Goal: Find specific page/section: Find specific page/section

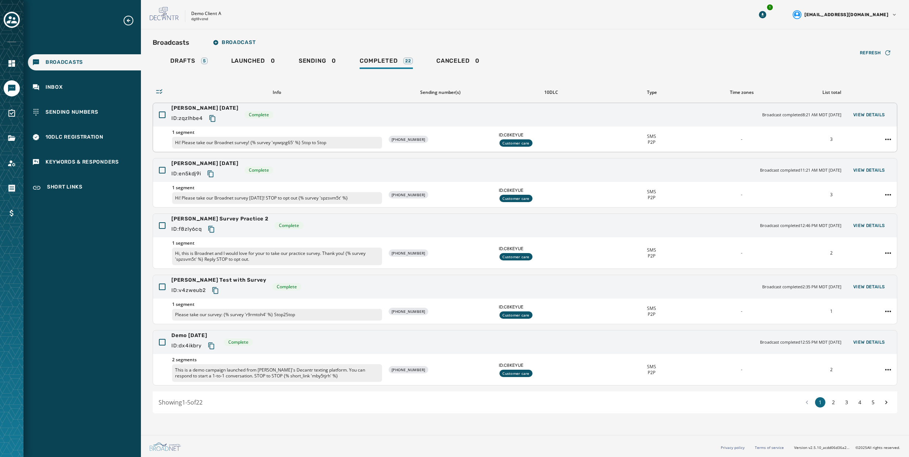
click at [339, 114] on div "[PERSON_NAME] [DATE] ID: zqzlhbe4 Complete Broadcast completed 8:21 AM MDT [DAT…" at bounding box center [525, 114] width 744 height 23
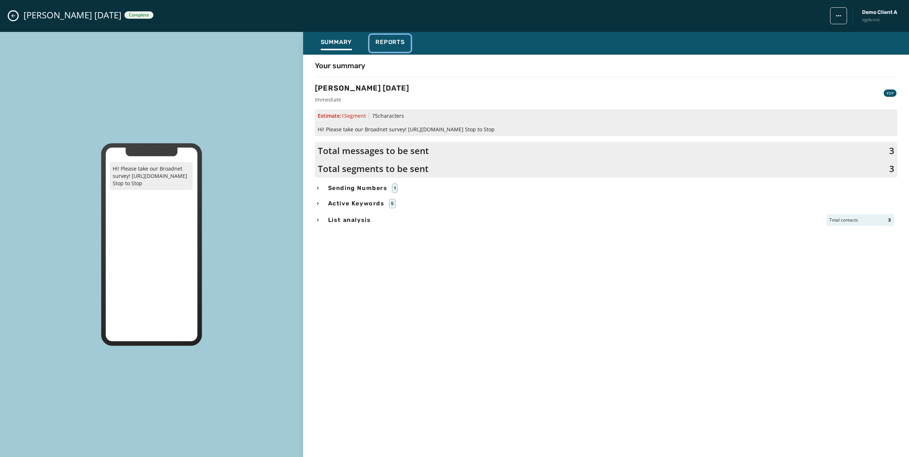
click at [393, 35] on button "Reports" at bounding box center [390, 43] width 41 height 17
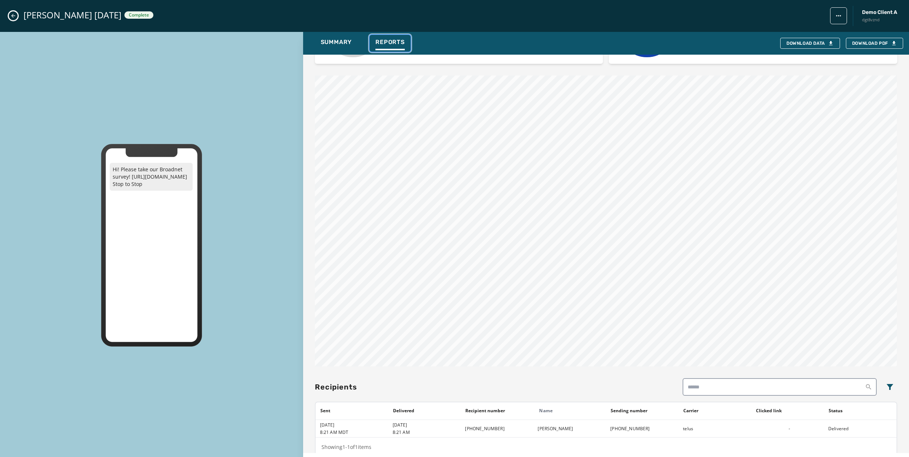
scroll to position [344, 0]
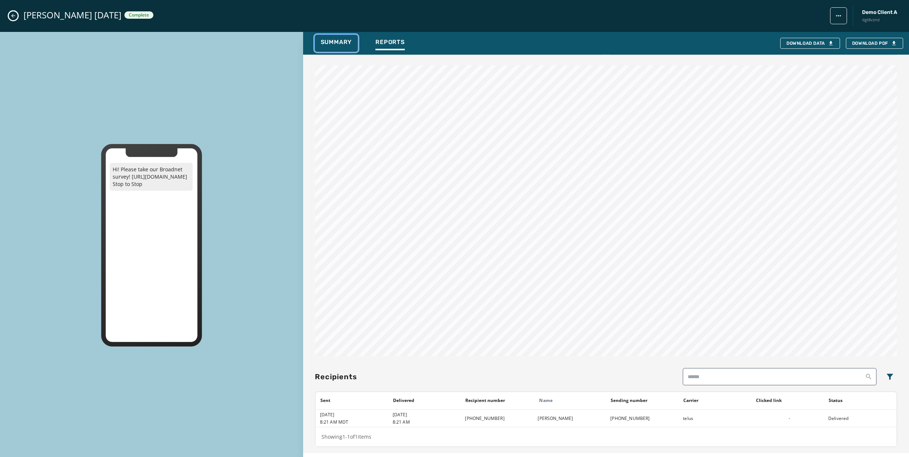
click at [332, 43] on span "Summary" at bounding box center [337, 42] width 32 height 7
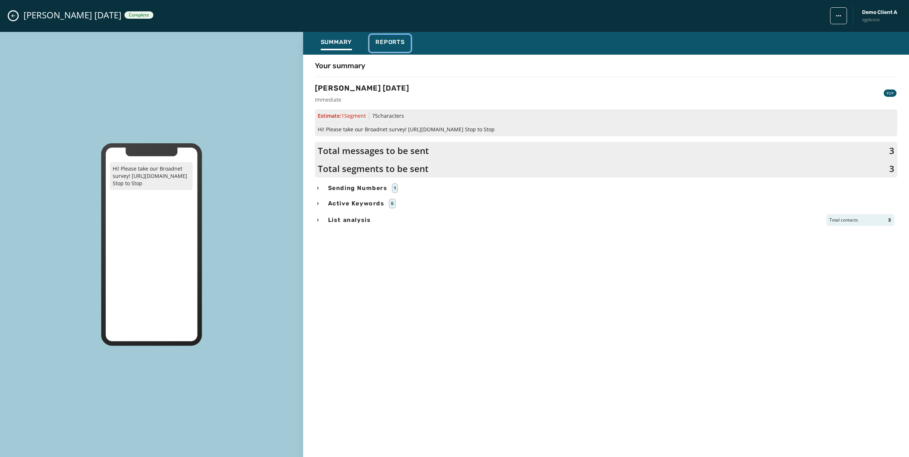
click at [387, 41] on span "Reports" at bounding box center [390, 42] width 29 height 7
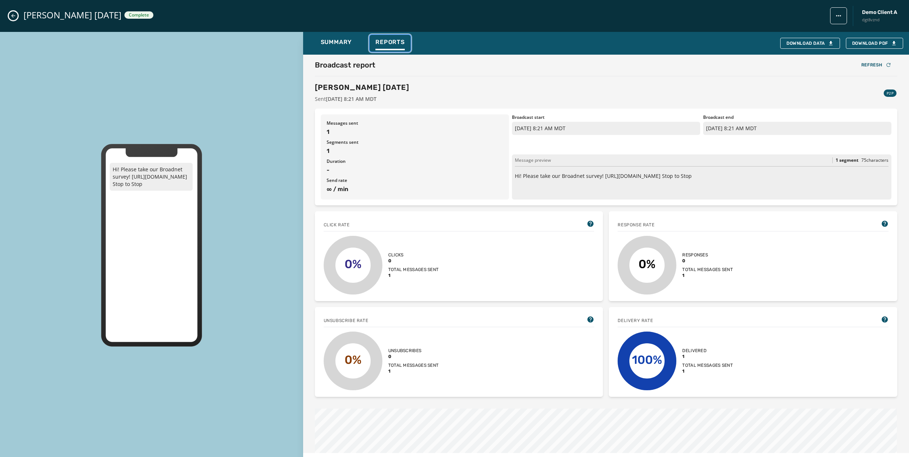
scroll to position [0, 0]
click at [12, 15] on icon "Close admin drawer" at bounding box center [13, 16] width 4 height 4
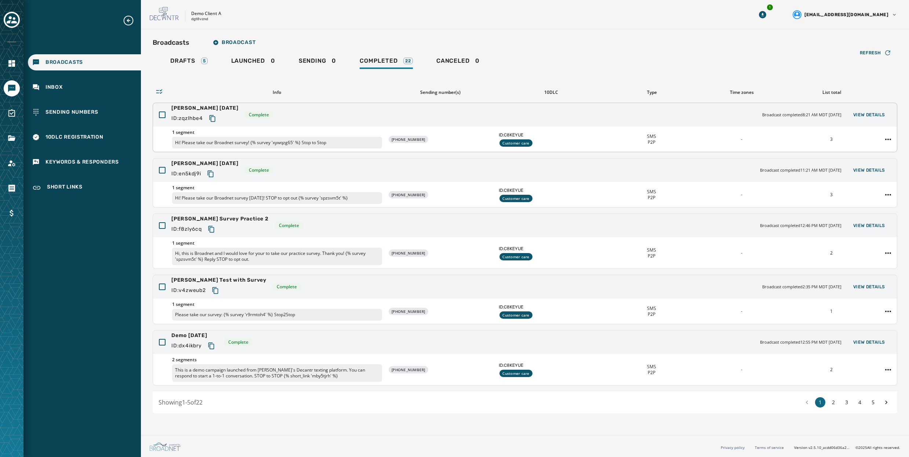
click at [216, 117] on icon "Copy text to clipboard" at bounding box center [212, 118] width 7 height 7
click at [12, 140] on icon "Navigate to Files" at bounding box center [11, 138] width 7 height 6
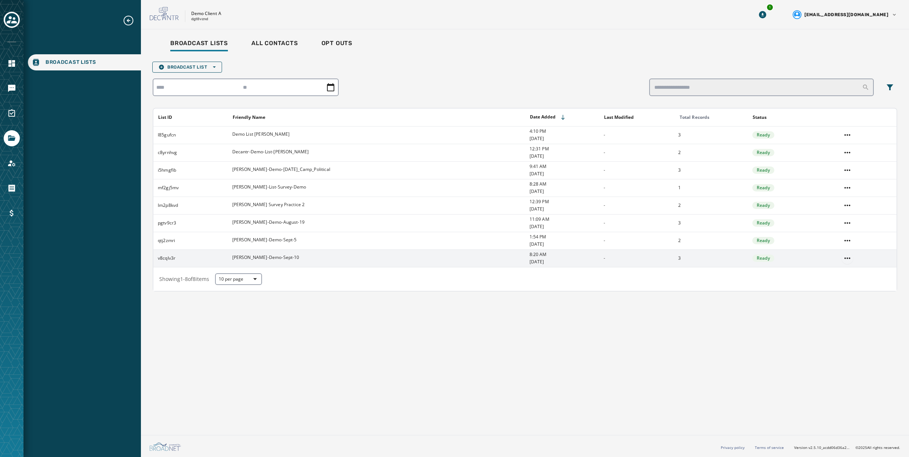
click at [847, 259] on html "Broadcast Lists Skip To Main Content Demo Client A dgt8vznd 1 [EMAIL_ADDRESS][D…" at bounding box center [454, 228] width 909 height 457
click at [846, 276] on div "View List" at bounding box center [847, 273] width 33 height 12
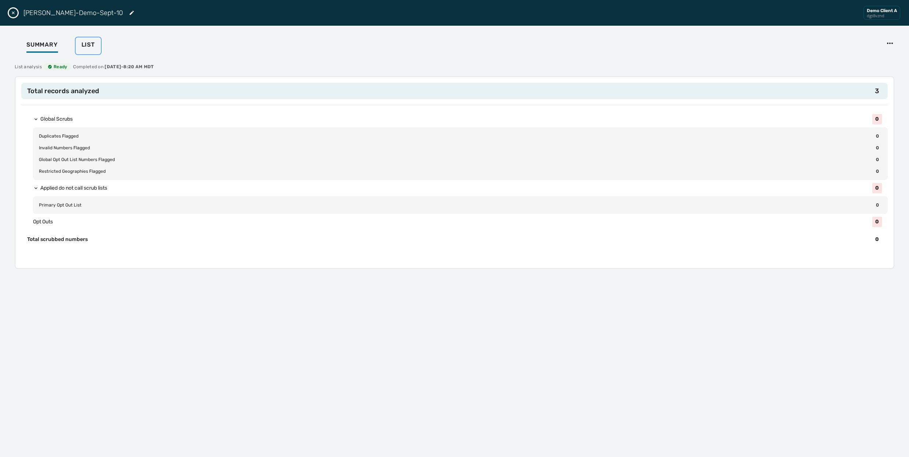
click at [90, 44] on span "List" at bounding box center [89, 44] width 14 height 7
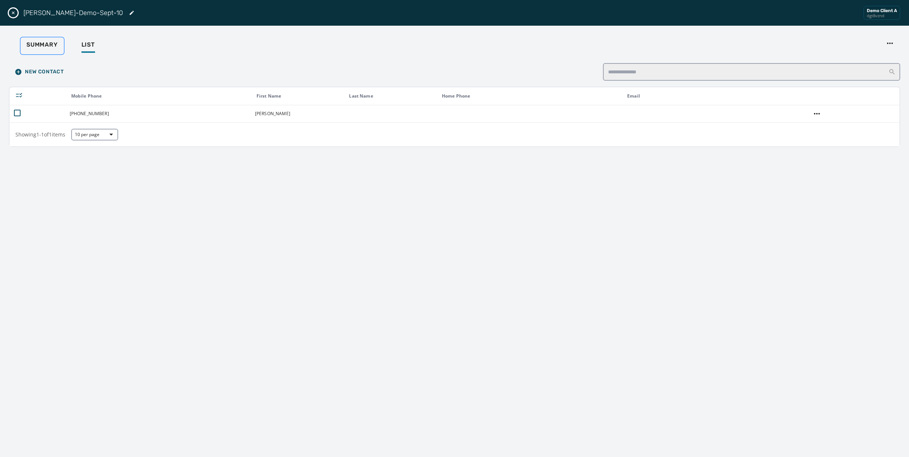
click at [37, 47] on span "Summary" at bounding box center [42, 44] width 32 height 7
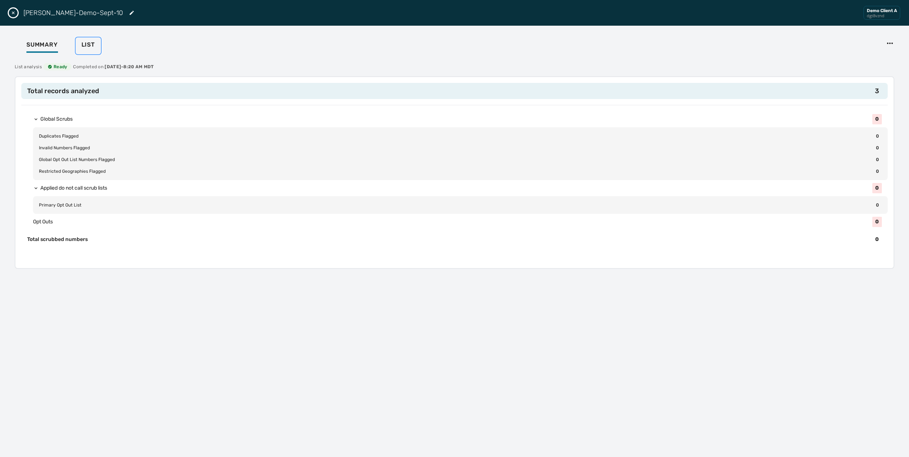
click at [89, 42] on span "List" at bounding box center [89, 44] width 14 height 7
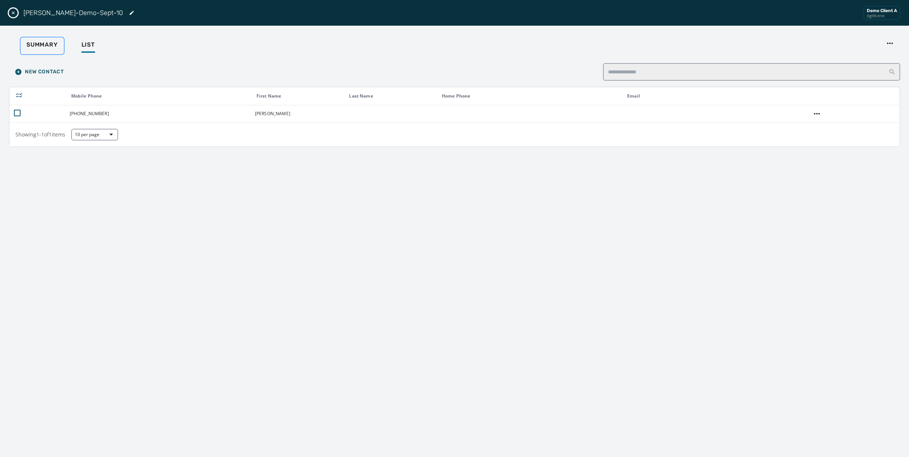
click at [38, 43] on span "Summary" at bounding box center [42, 44] width 32 height 7
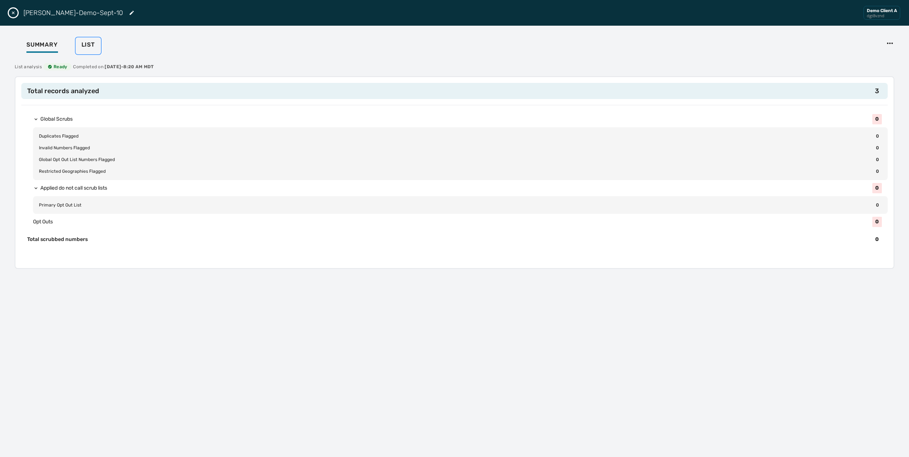
click at [88, 45] on span "List" at bounding box center [89, 44] width 14 height 7
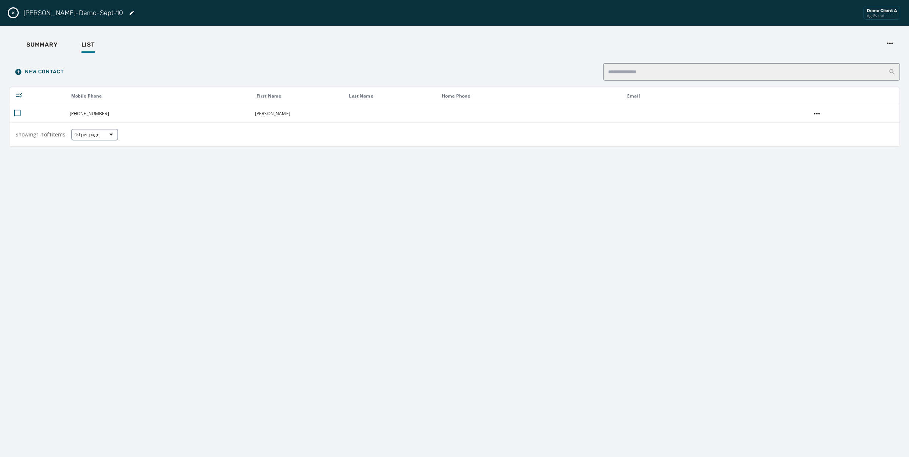
click at [14, 12] on icon "Close drawer" at bounding box center [13, 13] width 6 height 6
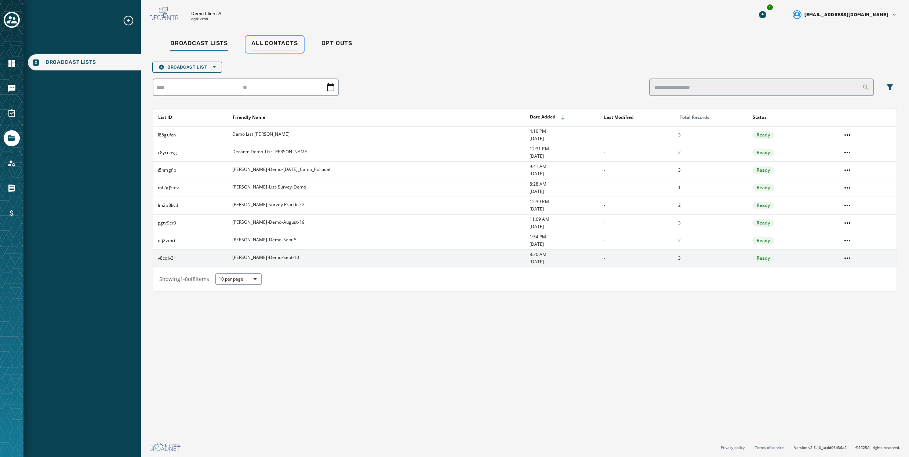
click at [273, 40] on span "All Contacts" at bounding box center [274, 43] width 47 height 7
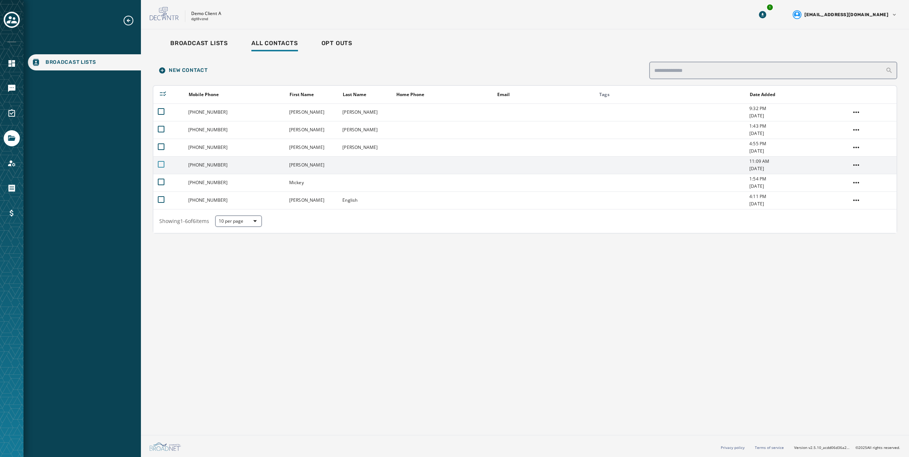
click at [160, 163] on div at bounding box center [161, 164] width 7 height 7
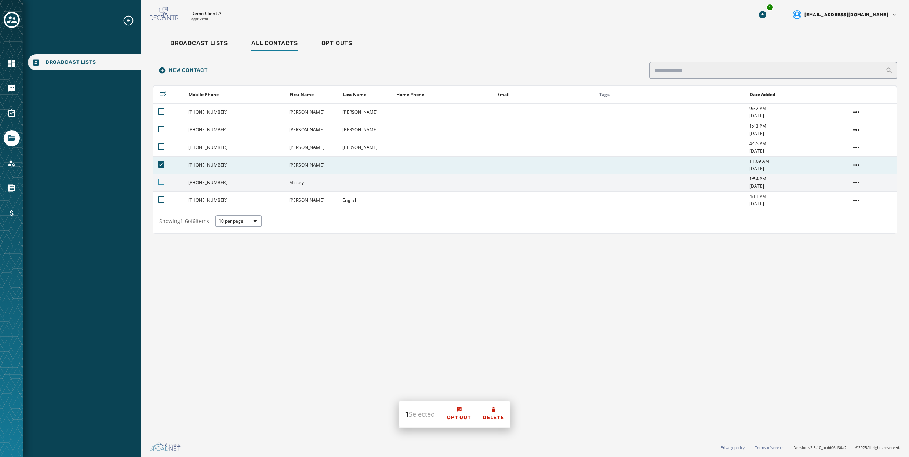
click at [162, 182] on div at bounding box center [161, 182] width 7 height 7
drag, startPoint x: 162, startPoint y: 183, endPoint x: 163, endPoint y: 177, distance: 6.3
click at [163, 182] on icon at bounding box center [161, 182] width 7 height 7
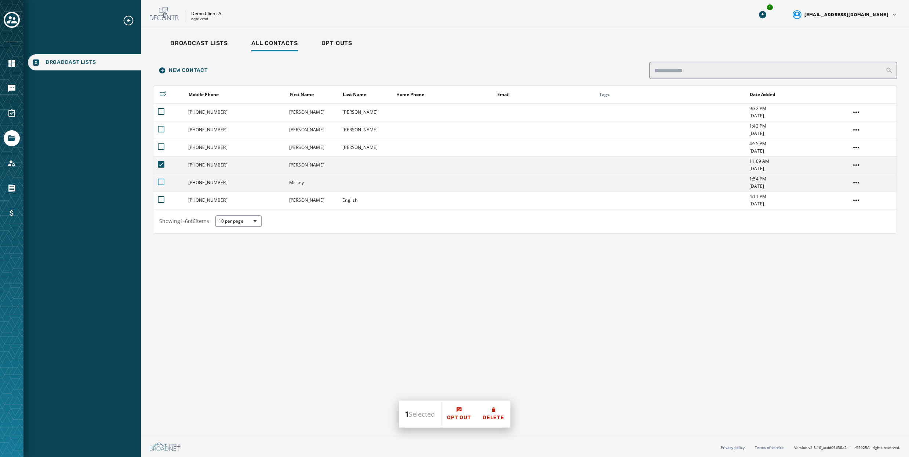
click at [162, 166] on icon at bounding box center [161, 164] width 7 height 7
click at [207, 41] on span "Broadcast Lists" at bounding box center [199, 43] width 58 height 7
